Goal: Book appointment/travel/reservation

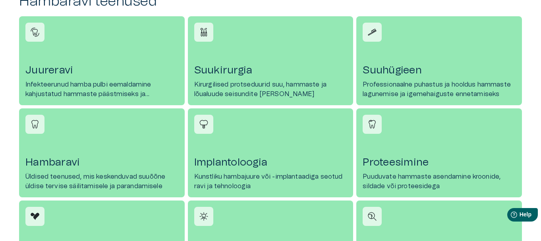
click at [52, 161] on h4 "Hambaravi" at bounding box center [101, 162] width 153 height 13
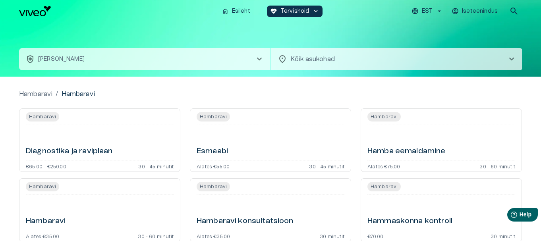
click at [514, 59] on span "chevron_right" at bounding box center [512, 59] width 10 height 10
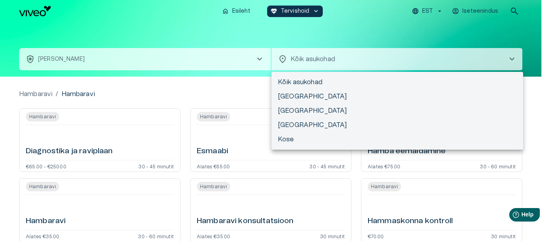
click at [368, 56] on div at bounding box center [271, 120] width 543 height 241
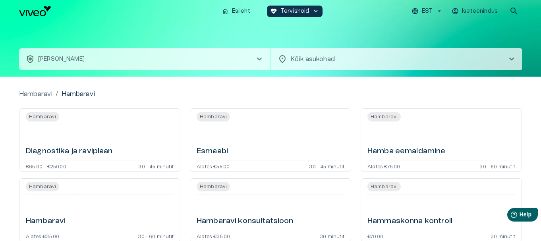
click at [362, 62] on body "Hindame teie privaatsust Kasutame küpsiseid teie sirvimiskogemuse parandamiseks…" at bounding box center [270, 120] width 541 height 241
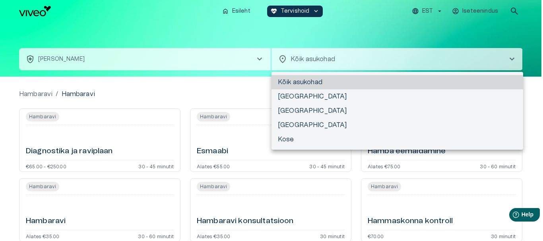
click at [353, 81] on li "Kõik asukohad" at bounding box center [396, 82] width 251 height 14
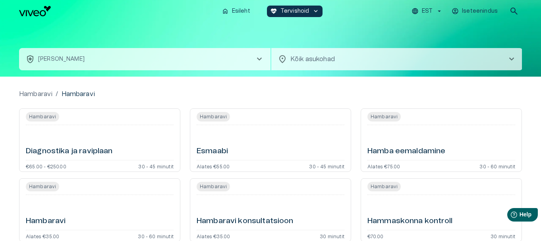
click at [259, 60] on span "chevron_right" at bounding box center [260, 59] width 10 height 10
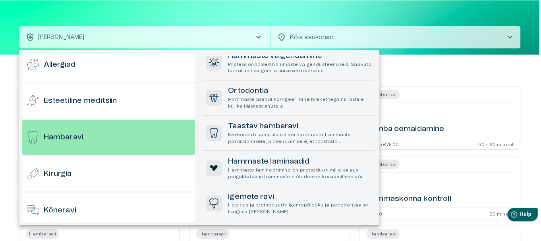
scroll to position [277, 0]
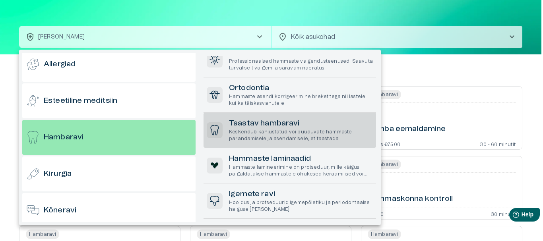
click at [264, 132] on p "Keskendub kahjustatud või puuduvate hammaste parandamisele ja asendamisele, et …" at bounding box center [301, 136] width 144 height 14
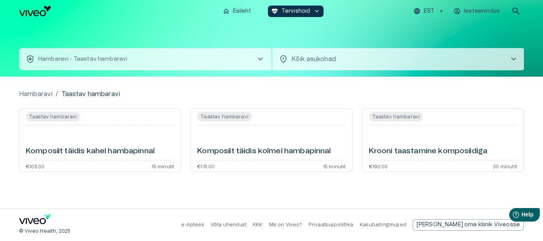
click at [256, 152] on h6 "Komposiit täidis kolmel hambapinnal" at bounding box center [263, 151] width 133 height 11
